Goal: Information Seeking & Learning: Check status

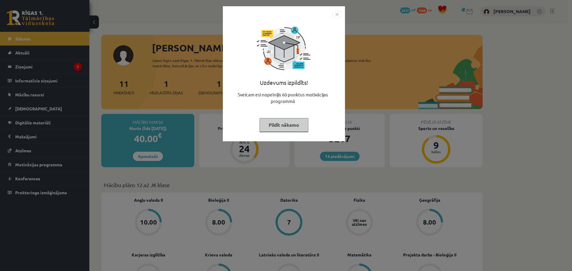
click at [337, 15] on img "Close" at bounding box center [337, 14] width 9 height 9
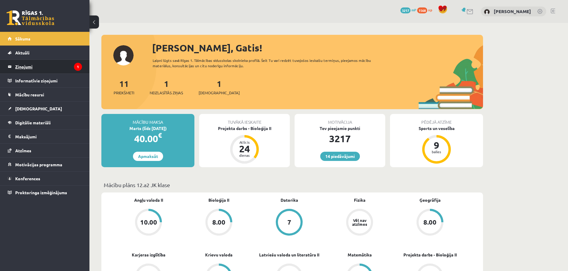
click at [81, 65] on icon "1" at bounding box center [78, 67] width 8 height 8
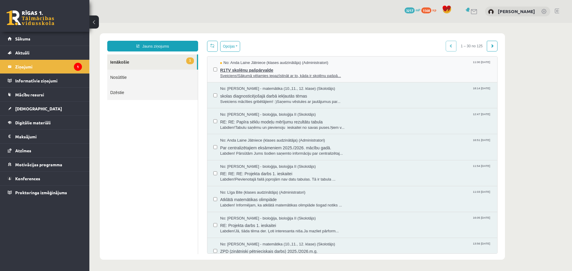
click at [285, 69] on span "R1TV skolēnu pašpārvalde" at bounding box center [355, 69] width 271 height 7
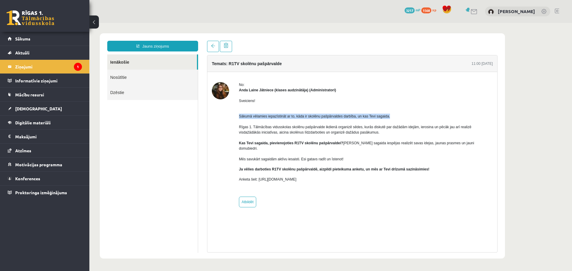
drag, startPoint x: 262, startPoint y: 116, endPoint x: 391, endPoint y: 116, distance: 129.6
click at [391, 116] on div "No: Anda Laine Jātniece (klases audzinātāja) (Administratori) Sveiciens! Sākumā…" at bounding box center [352, 144] width 281 height 125
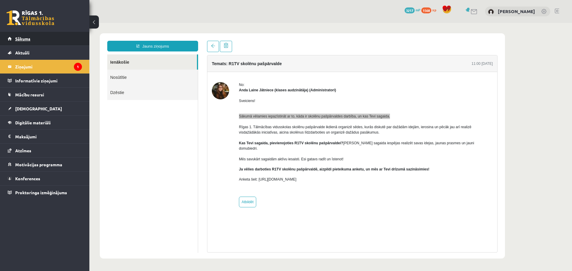
click at [28, 36] on link "Sākums" at bounding box center [45, 39] width 74 height 14
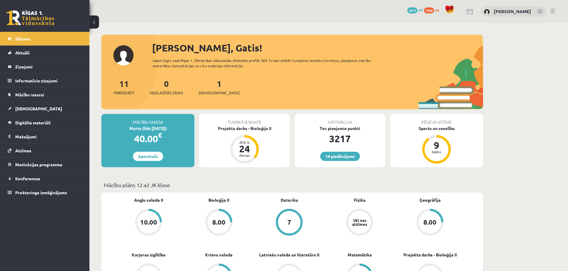
scroll to position [119, 0]
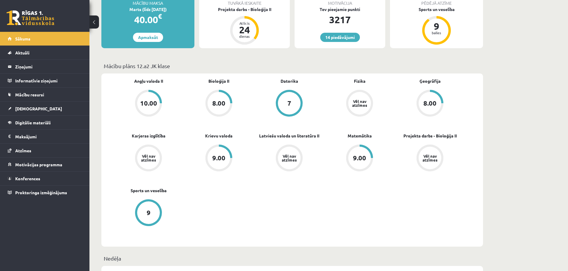
click at [350, 155] on div "9.00" at bounding box center [359, 158] width 23 height 23
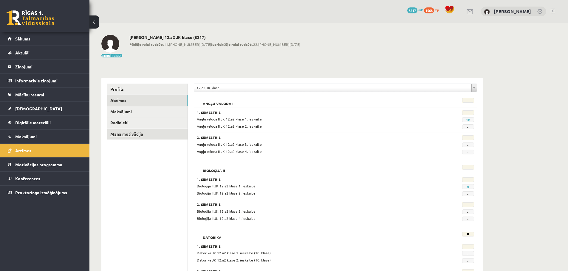
drag, startPoint x: 189, startPoint y: 135, endPoint x: 184, endPoint y: 134, distance: 4.8
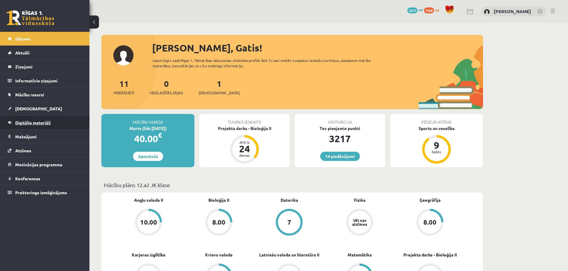
scroll to position [114, 0]
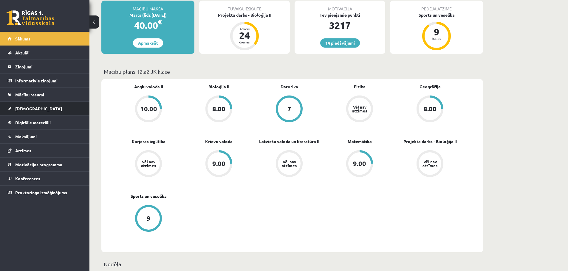
click at [35, 106] on link "[DEMOGRAPHIC_DATA]" at bounding box center [45, 109] width 74 height 14
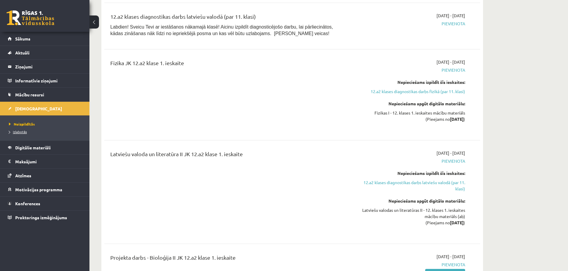
click at [20, 133] on span "Izlabotās" at bounding box center [18, 132] width 18 height 5
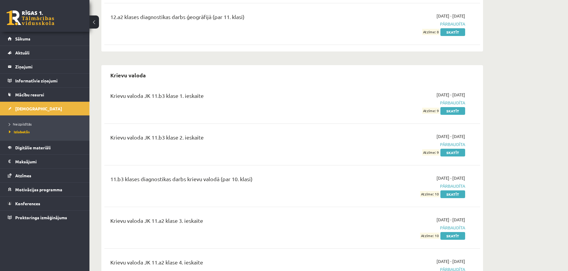
scroll to position [1371, 0]
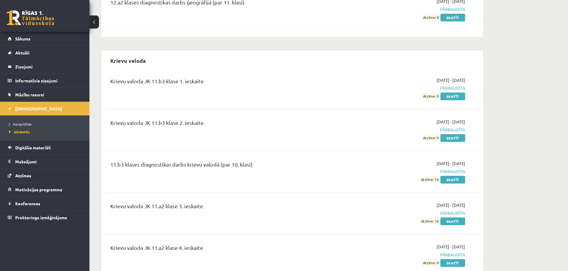
drag, startPoint x: 454, startPoint y: 115, endPoint x: 465, endPoint y: 115, distance: 11.3
click at [465, 119] on div "2024-12-18 - 2025-01-31 Pārbaudīta Atzīme: 9 Skatīt" at bounding box center [408, 130] width 121 height 22
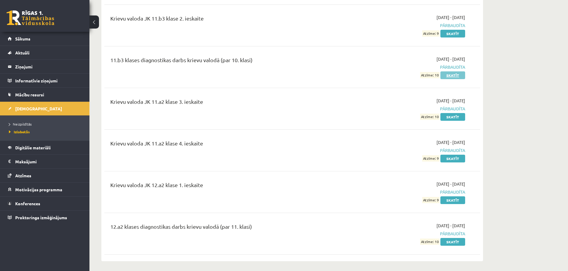
scroll to position [1490, 0]
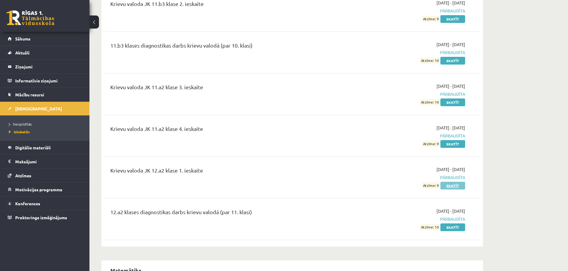
click at [449, 182] on link "Skatīt" at bounding box center [452, 186] width 25 height 8
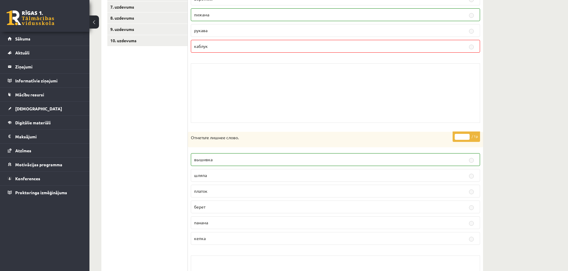
scroll to position [46, 0]
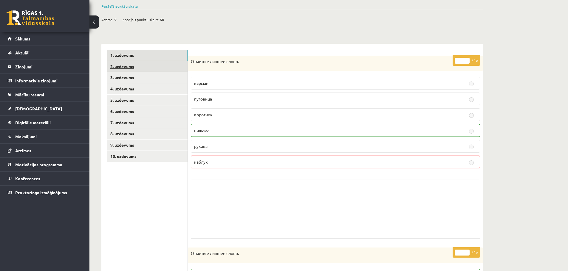
click at [155, 63] on link "2. uzdevums" at bounding box center [147, 66] width 80 height 11
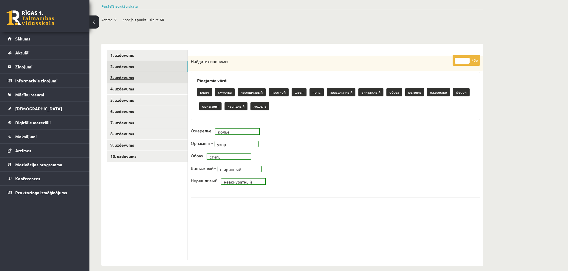
click at [157, 80] on link "3. uzdevums" at bounding box center [147, 77] width 80 height 11
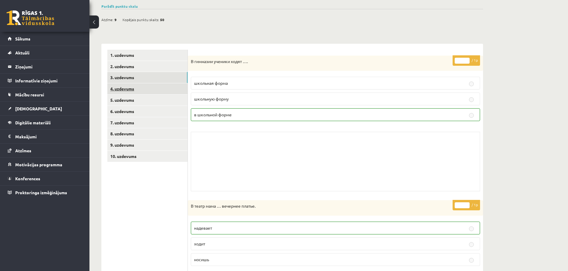
click at [156, 87] on link "4. uzdevums" at bounding box center [147, 88] width 80 height 11
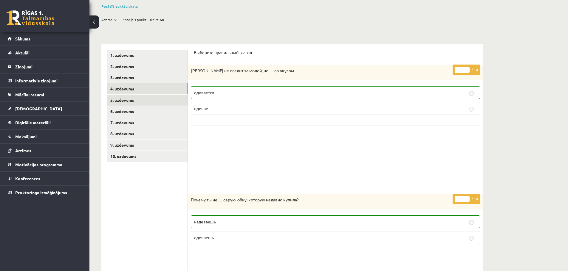
click at [156, 101] on link "5. uzdevums" at bounding box center [147, 100] width 80 height 11
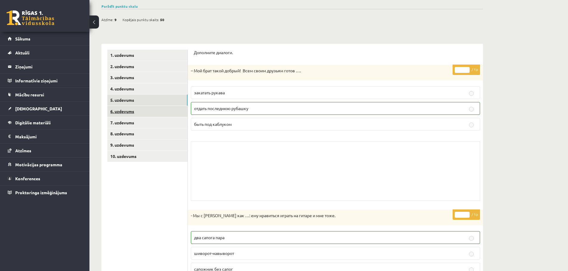
click at [155, 114] on link "6. uzdevums" at bounding box center [147, 111] width 80 height 11
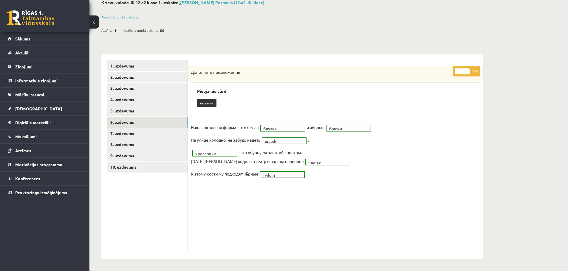
scroll to position [35, 0]
click at [156, 125] on link "6. uzdevums" at bounding box center [147, 122] width 80 height 11
click at [156, 136] on link "7. uzdevums" at bounding box center [147, 133] width 80 height 11
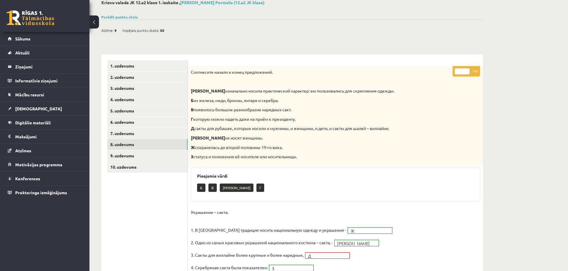
scroll to position [94, 0]
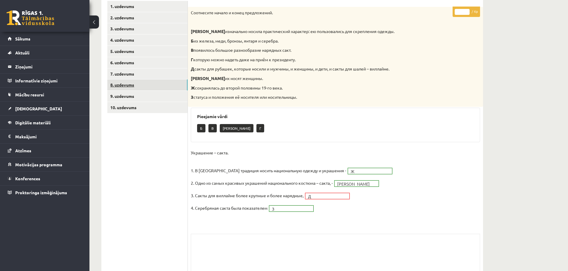
click at [150, 88] on link "8. uzdevums" at bounding box center [147, 85] width 80 height 11
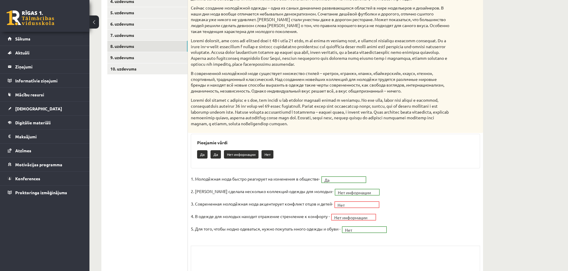
scroll to position [154, 0]
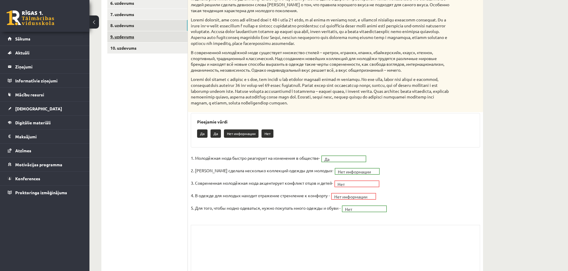
click at [150, 32] on link "9. uzdevums" at bounding box center [147, 36] width 80 height 11
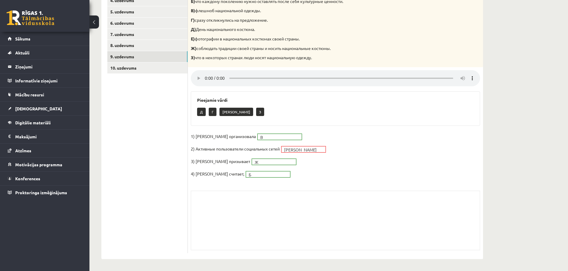
scroll to position [75, 0]
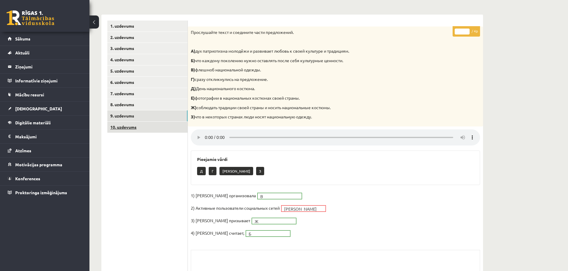
click at [143, 122] on link "10. uzdevums" at bounding box center [147, 127] width 80 height 11
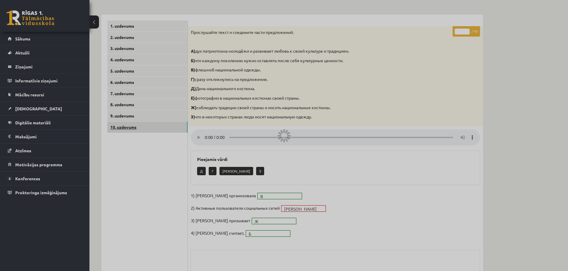
scroll to position [69, 0]
